Goal: Check status: Check status

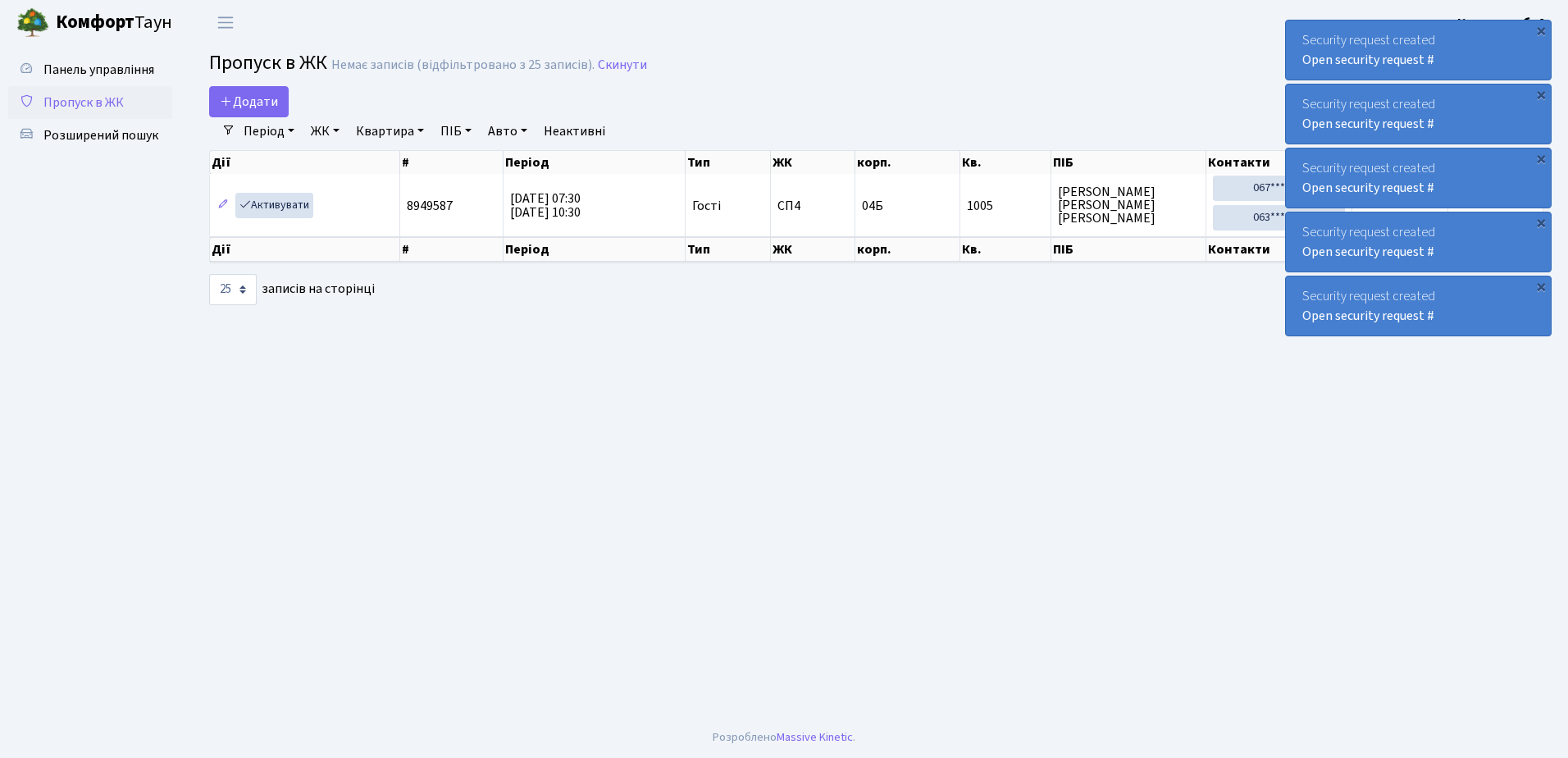
select select "25"
click at [1302, 38] on div "Security request created Open security request #" at bounding box center [1418, 50] width 265 height 59
click at [1301, 38] on div "Security request created Open security request #" at bounding box center [1418, 50] width 265 height 59
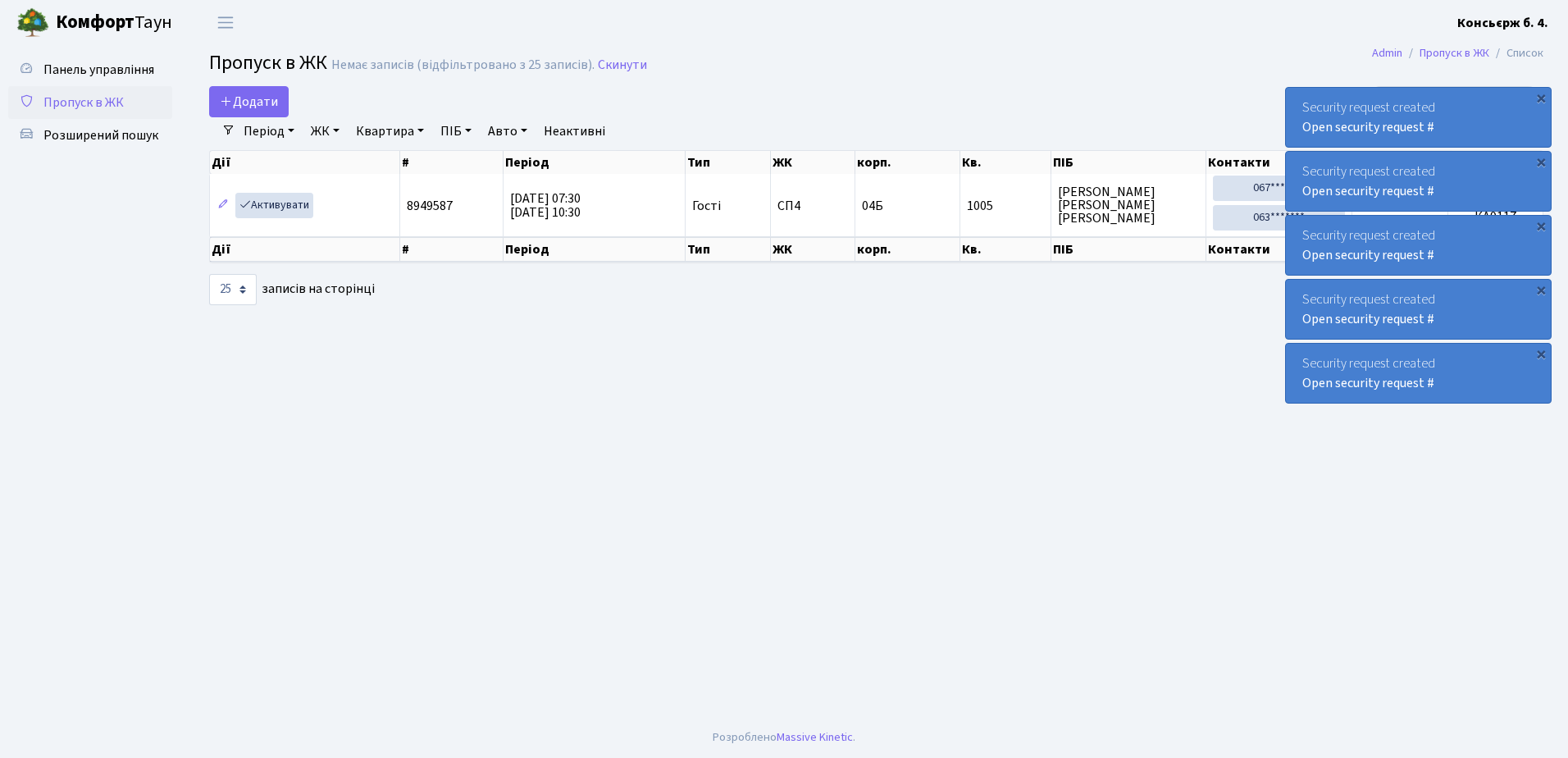
click at [1301, 88] on div "Security request created Open security request #" at bounding box center [1418, 117] width 265 height 59
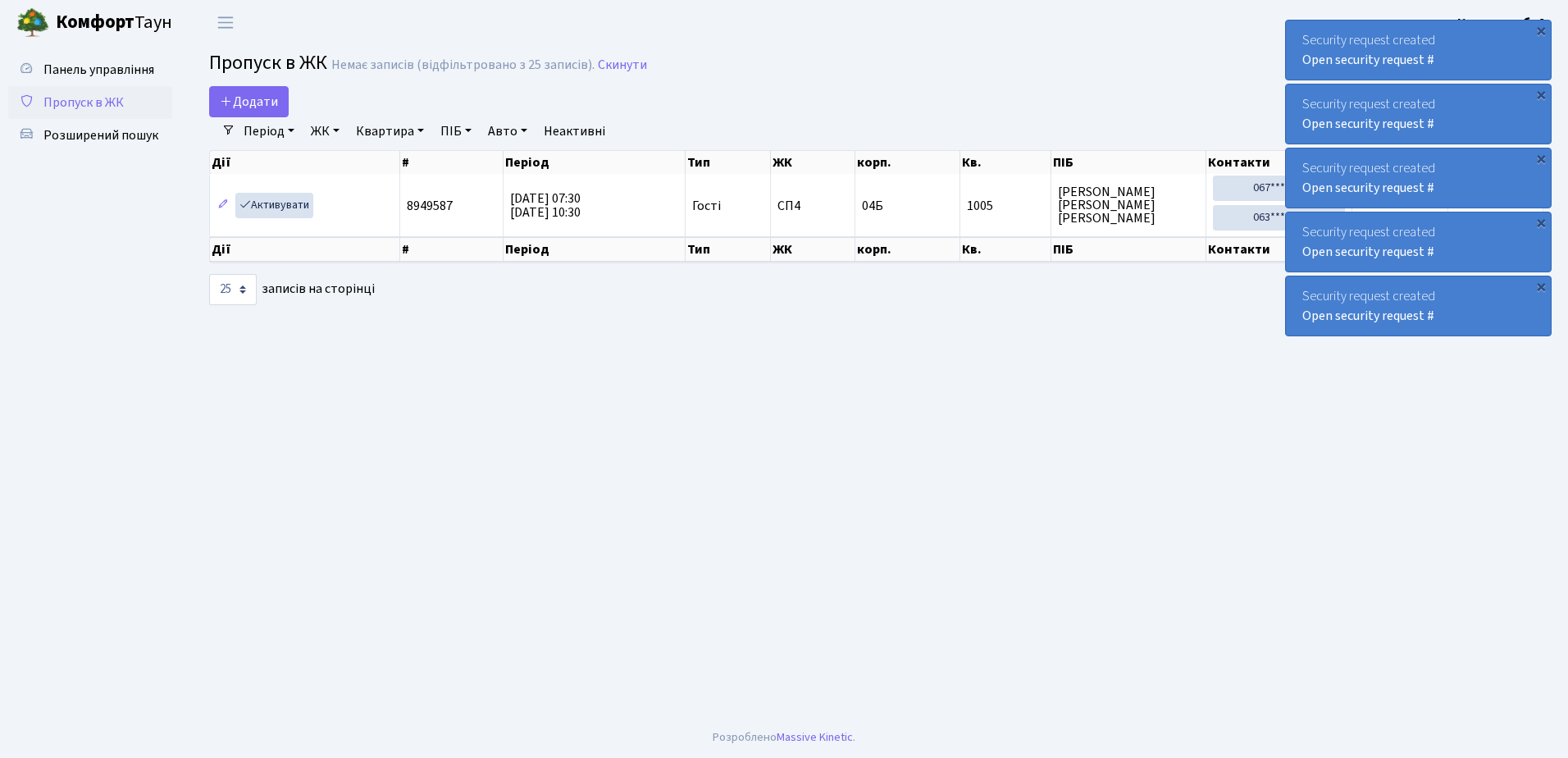
click at [1301, 38] on div "Security request created Open security request #" at bounding box center [1418, 50] width 265 height 59
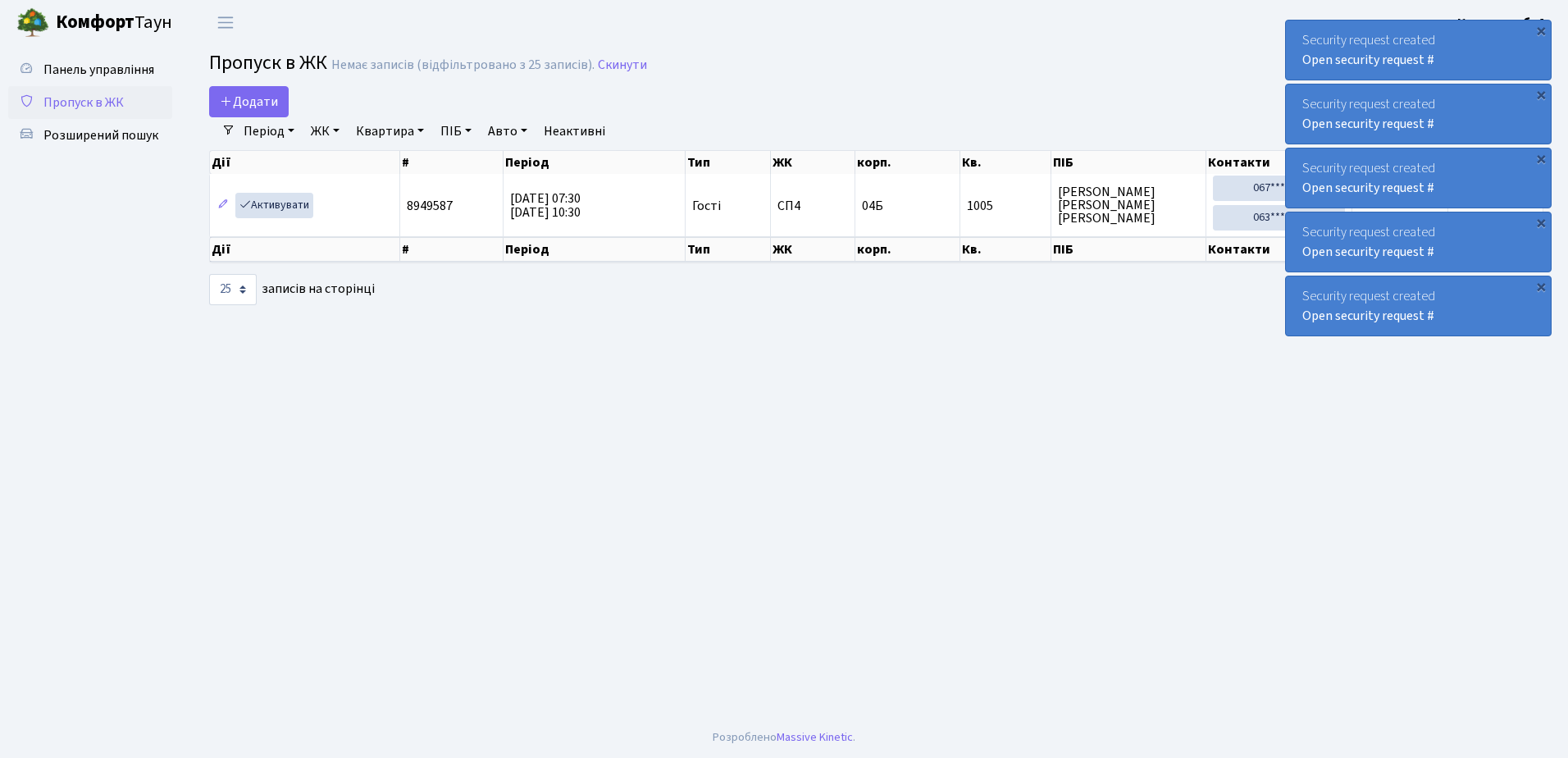
click at [1301, 38] on div "Security request created Open security request #" at bounding box center [1418, 50] width 265 height 59
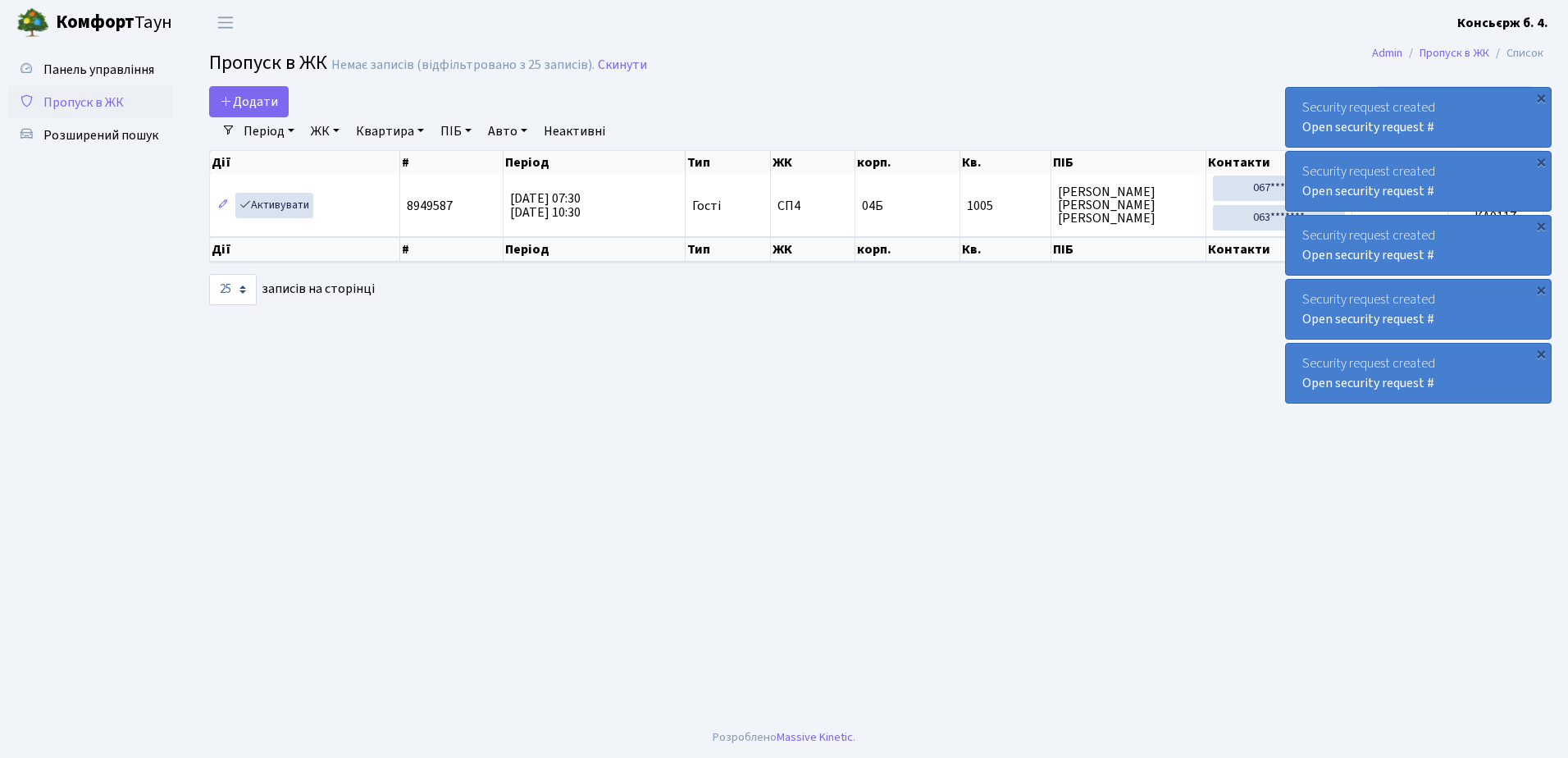
click at [1301, 88] on div "Security request created Open security request #" at bounding box center [1418, 117] width 265 height 59
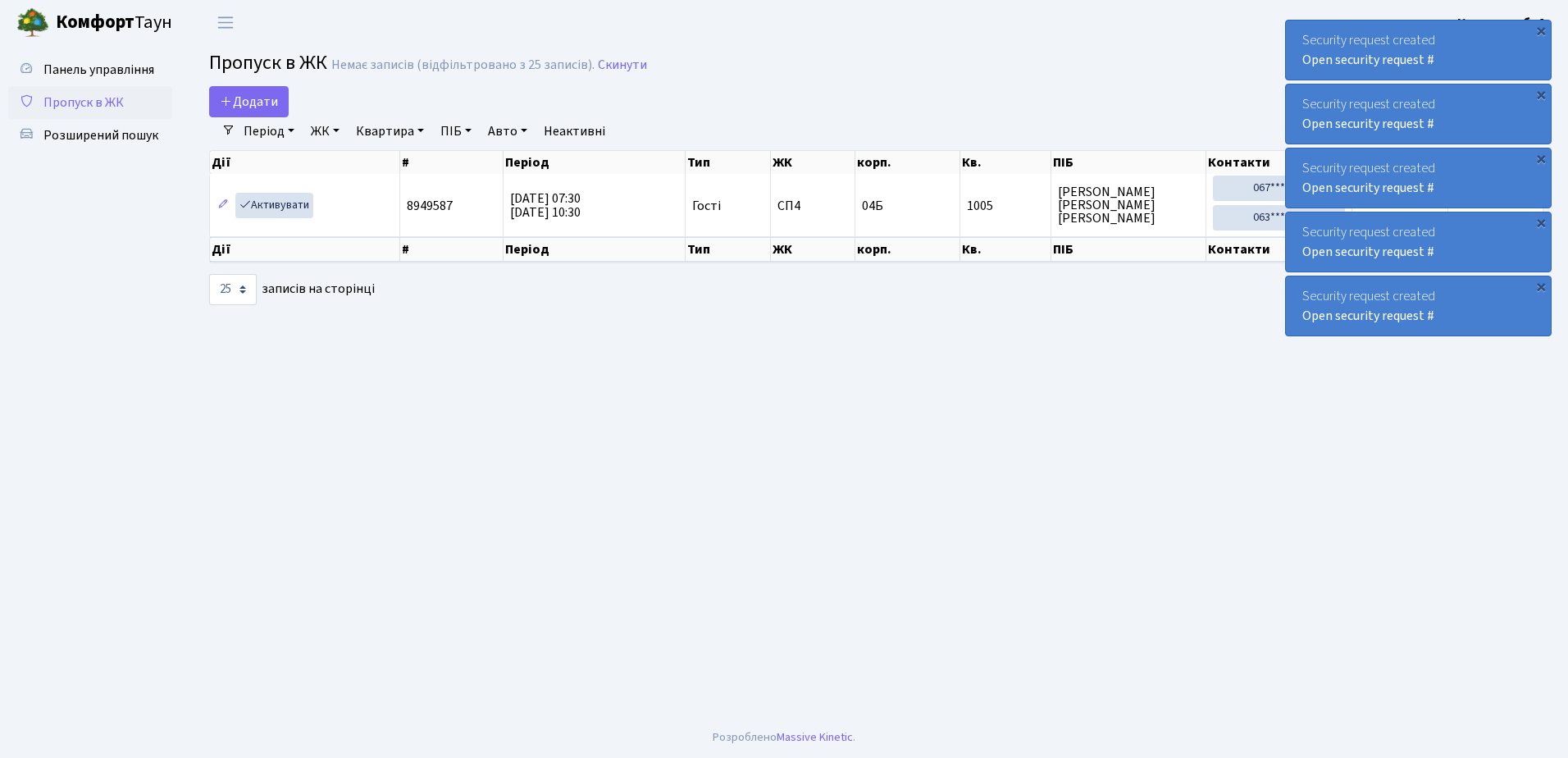
click at [1301, 38] on div "Security request created Open security request #" at bounding box center [1418, 50] width 265 height 59
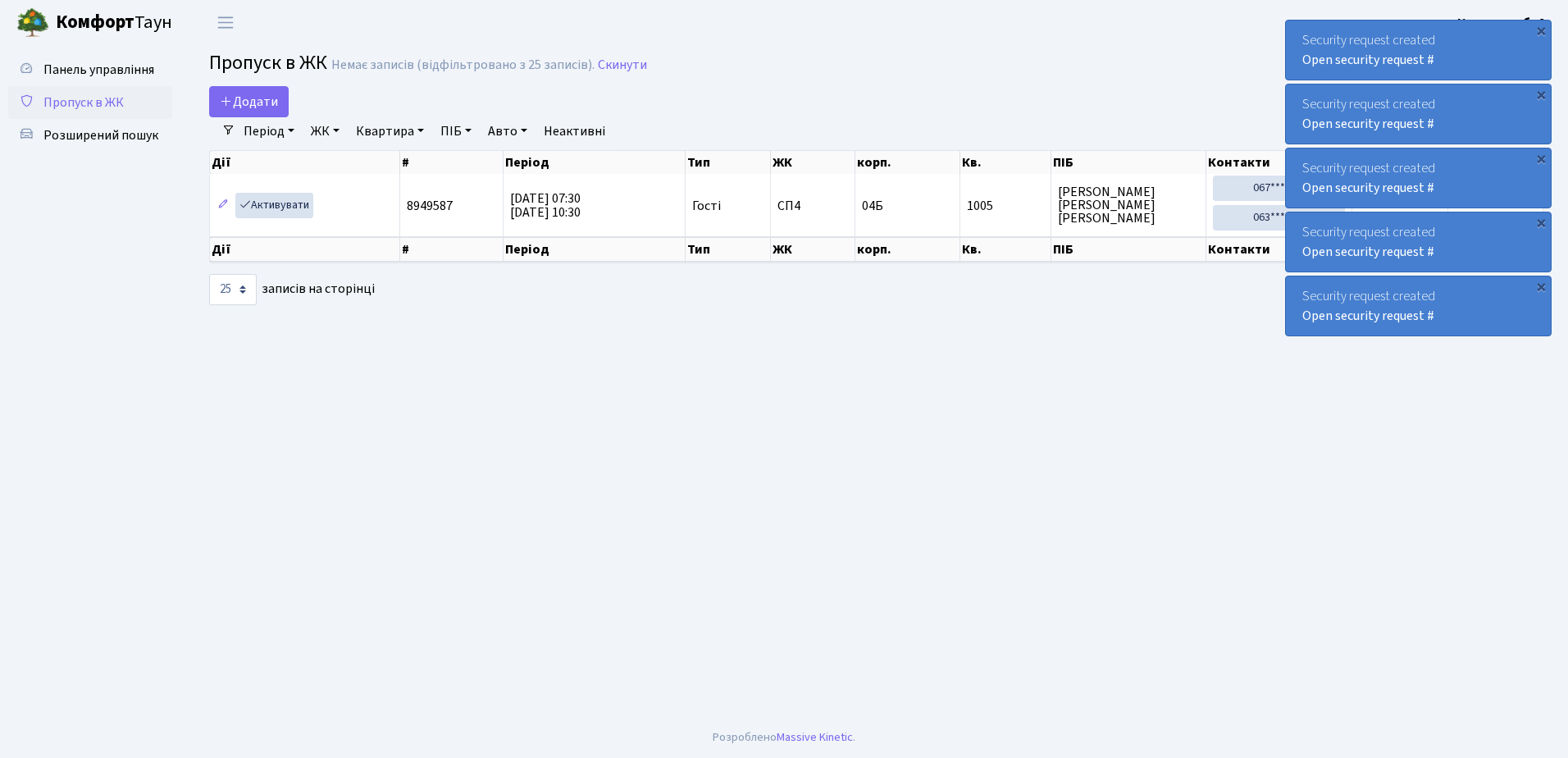
click at [1301, 38] on div "Security request created Open security request #" at bounding box center [1418, 50] width 265 height 59
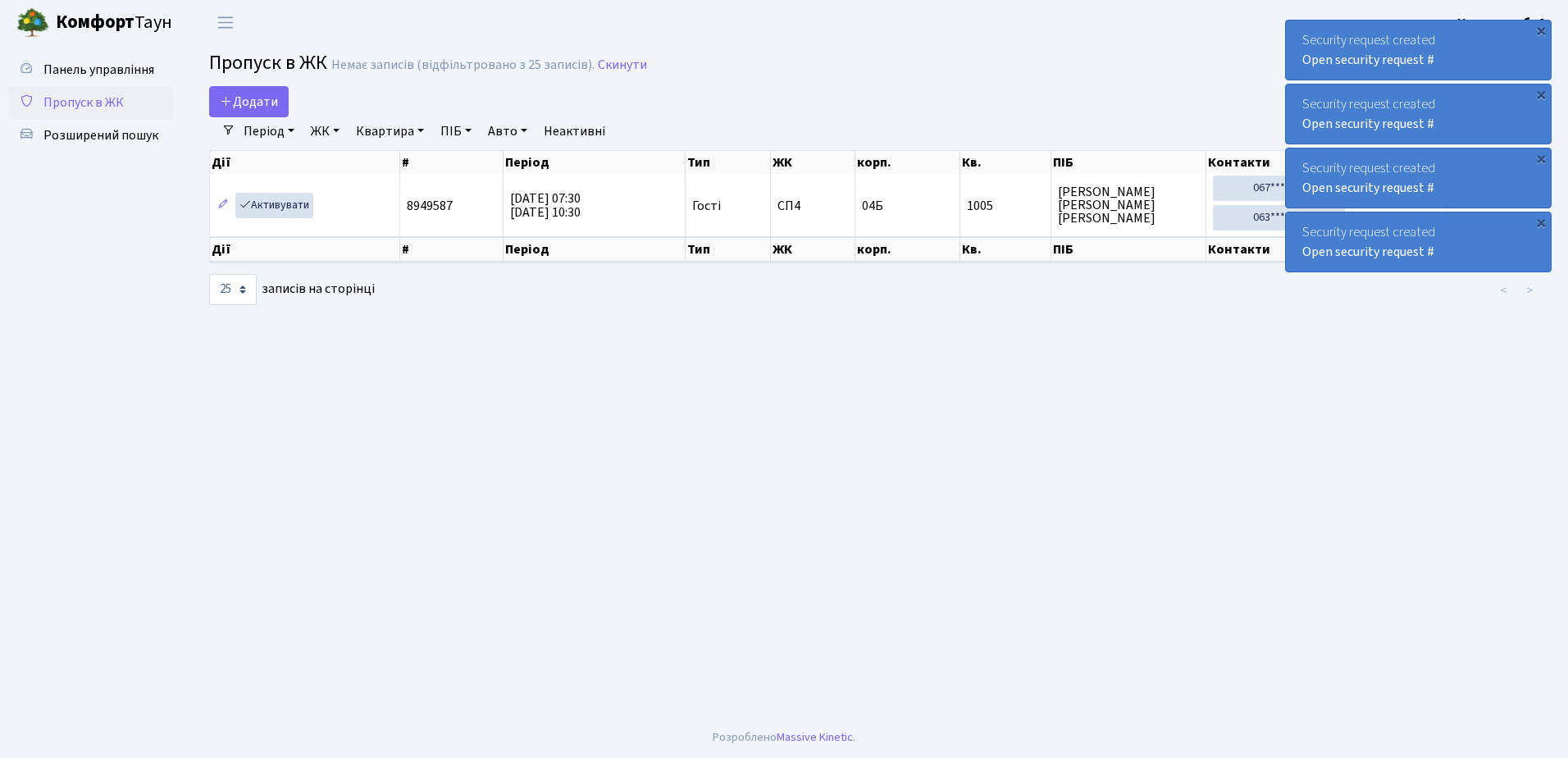
click at [1301, 38] on div "Security request created Open security request #" at bounding box center [1418, 50] width 265 height 59
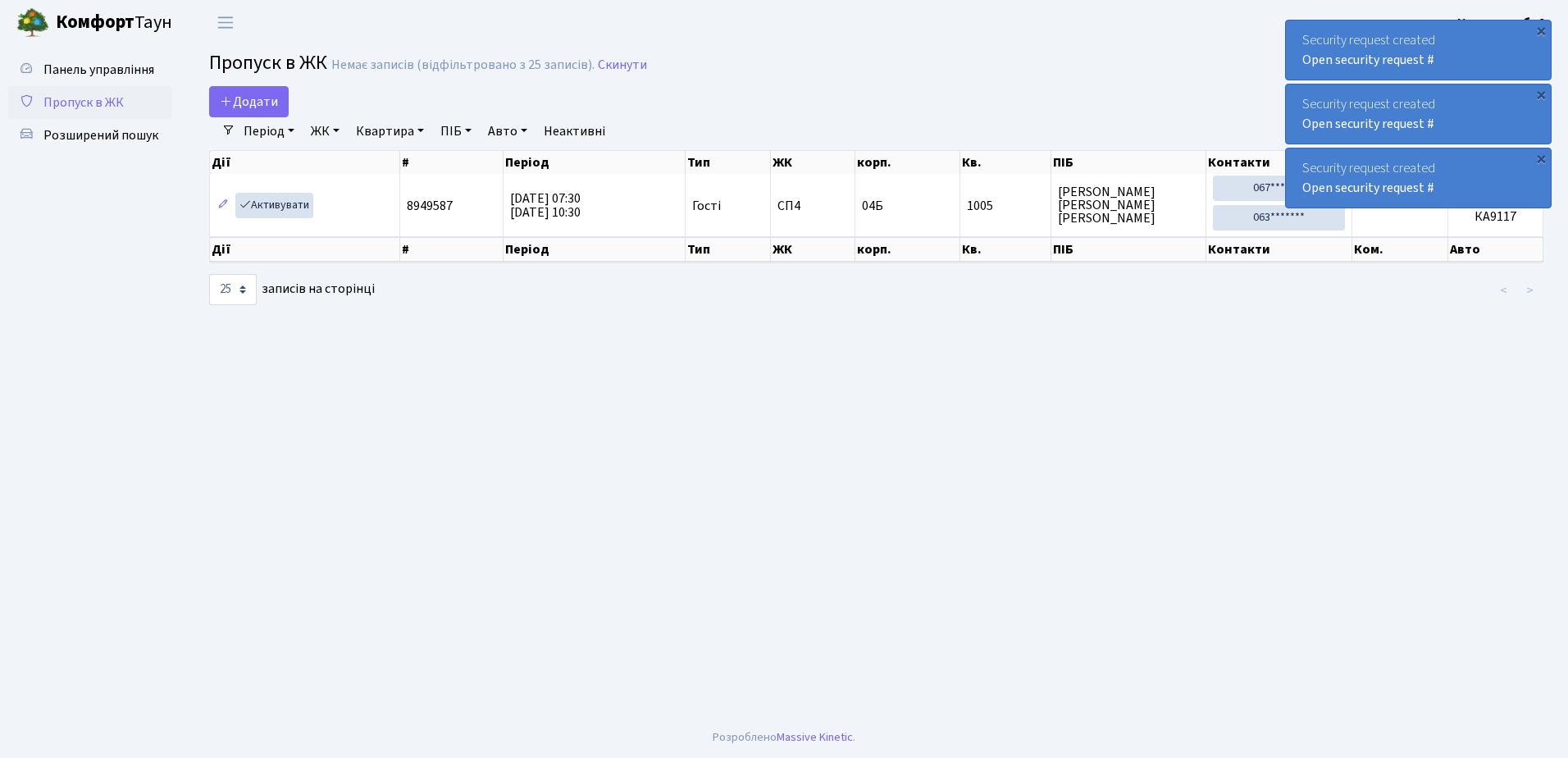
click at [1301, 38] on div "Security request created Open security request #" at bounding box center [1418, 50] width 265 height 59
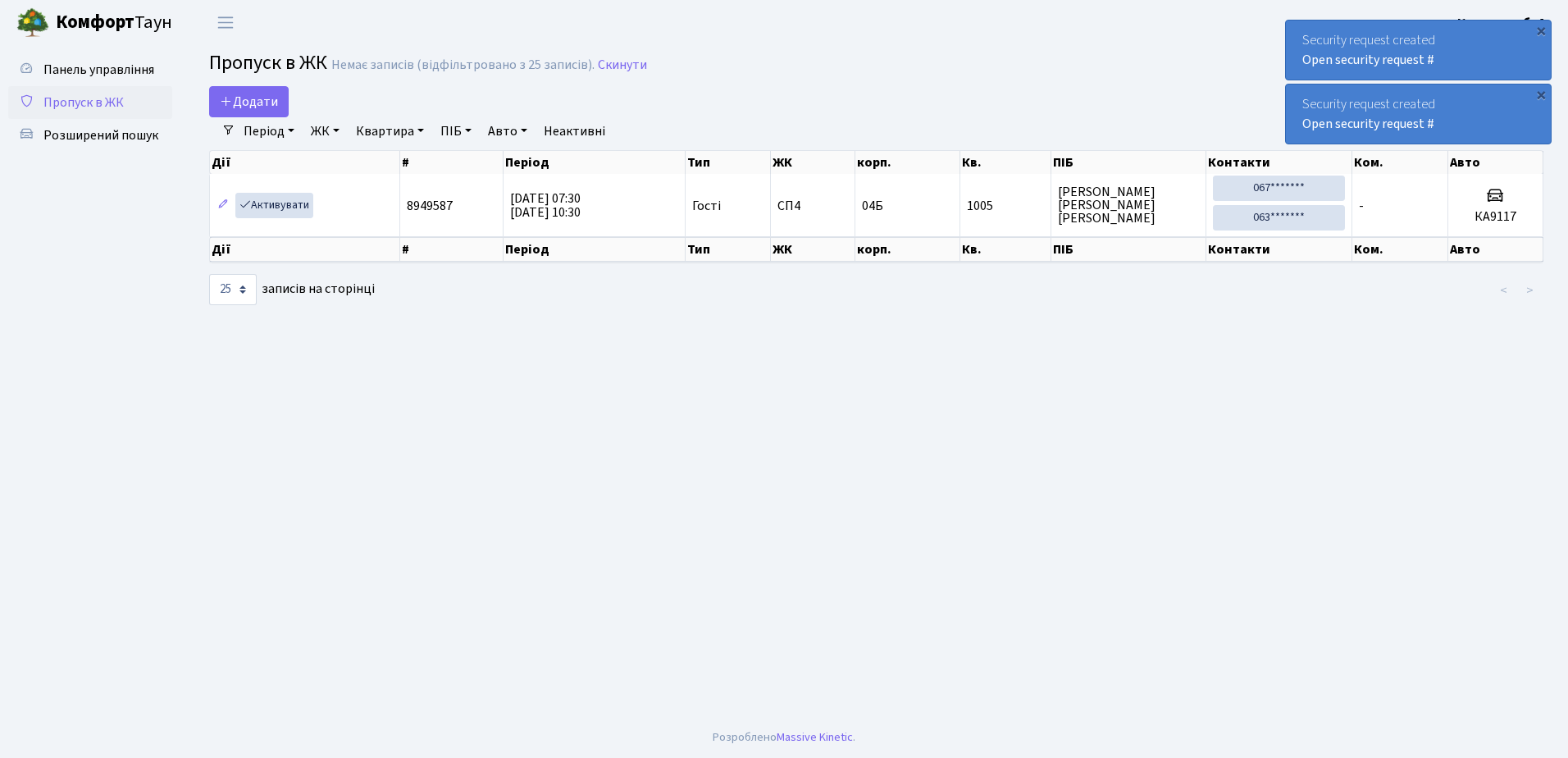
click at [1301, 38] on div "Security request created Open security request #" at bounding box center [1418, 50] width 265 height 59
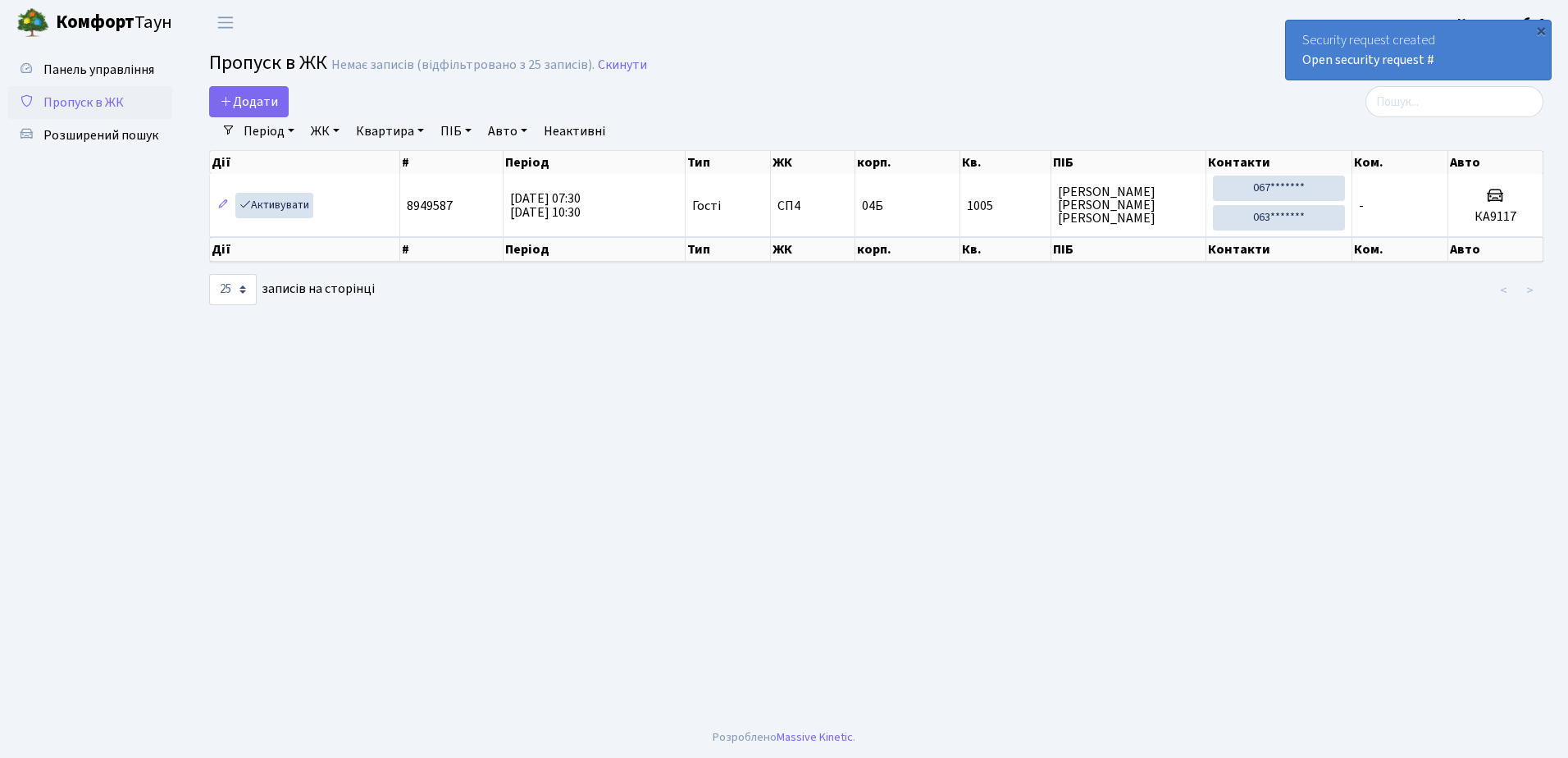
click at [1301, 38] on div "Security request created Open security request #" at bounding box center [1418, 50] width 265 height 59
